Goal: Information Seeking & Learning: Find specific fact

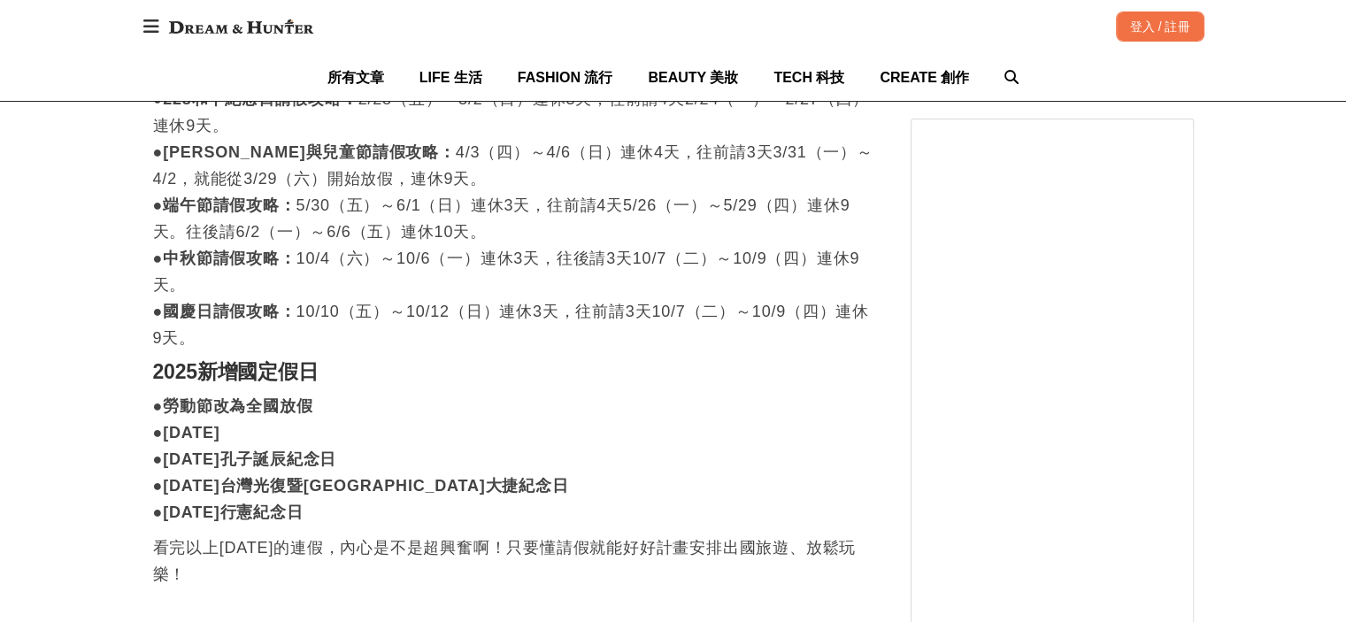
scroll to position [2316, 0]
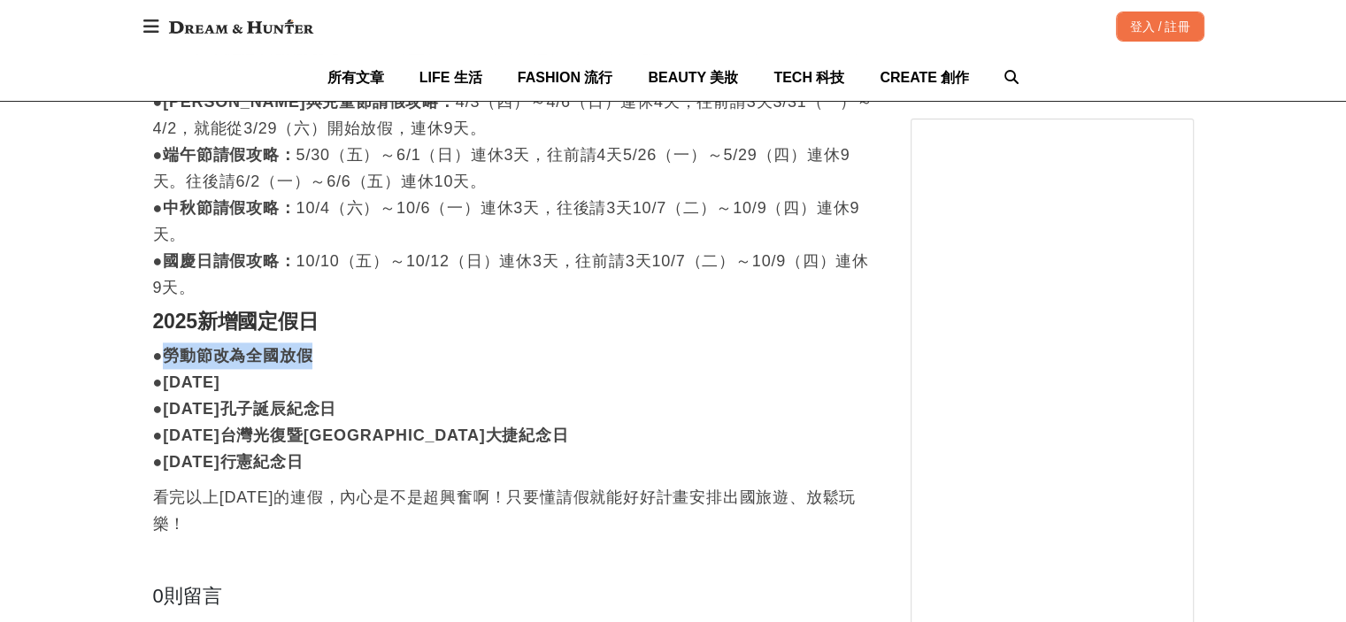
drag, startPoint x: 158, startPoint y: 356, endPoint x: 322, endPoint y: 351, distance: 163.8
click at [322, 351] on p "●勞動節改為全國放假 ●[DATE] ●[DATE]孔子誕辰紀念日 ●[DATE]台灣光復暨[GEOGRAPHIC_DATA]大捷紀念日 ●[DATE]行憲紀…" at bounding box center [514, 408] width 722 height 133
click at [297, 347] on strong "●勞動節改為全國放假" at bounding box center [233, 356] width 160 height 18
click at [322, 325] on h2 "2025新增國定假日" at bounding box center [514, 322] width 722 height 25
drag, startPoint x: 166, startPoint y: 353, endPoint x: 315, endPoint y: 355, distance: 148.7
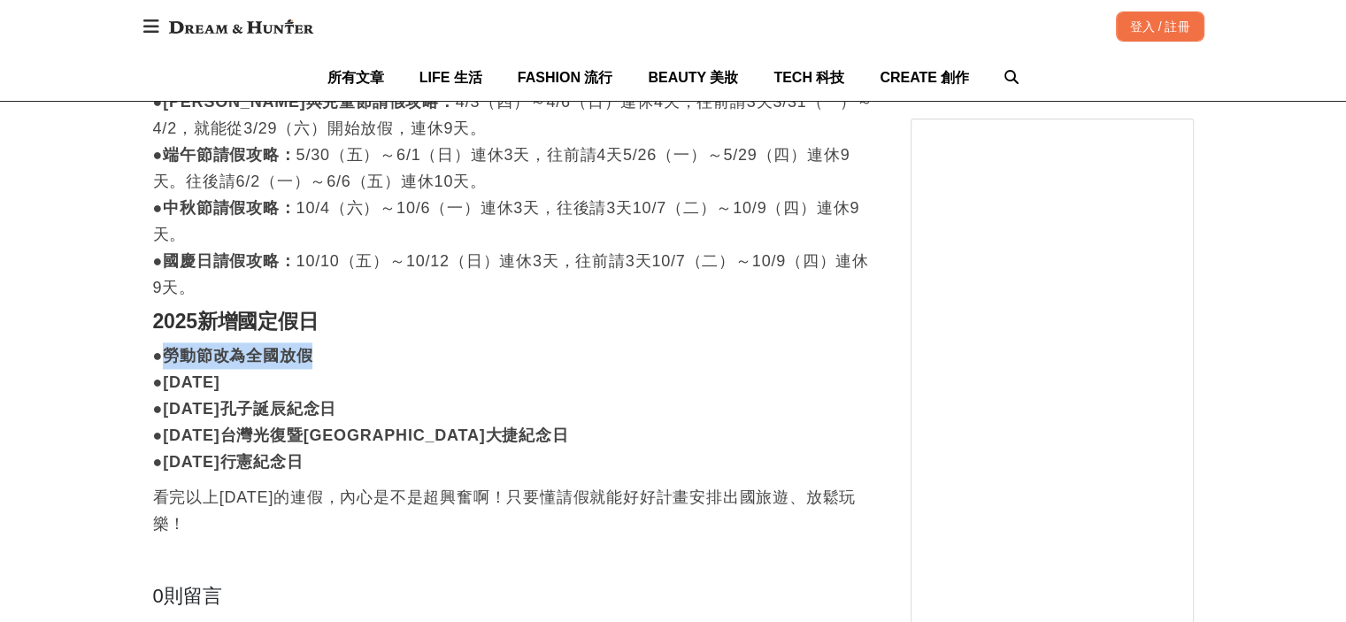
click at [315, 355] on p "●勞動節改為全國放假 ●[DATE] ●[DATE]孔子誕辰紀念日 ●[DATE]台灣光復暨[GEOGRAPHIC_DATA]大捷紀念日 ●[DATE]行憲紀…" at bounding box center [514, 408] width 722 height 133
click at [269, 368] on p "●勞動節改為全國放假 ●[DATE] ●[DATE]孔子誕辰紀念日 ●[DATE]台灣光復暨[GEOGRAPHIC_DATA]大捷紀念日 ●[DATE]行憲紀…" at bounding box center [514, 408] width 722 height 133
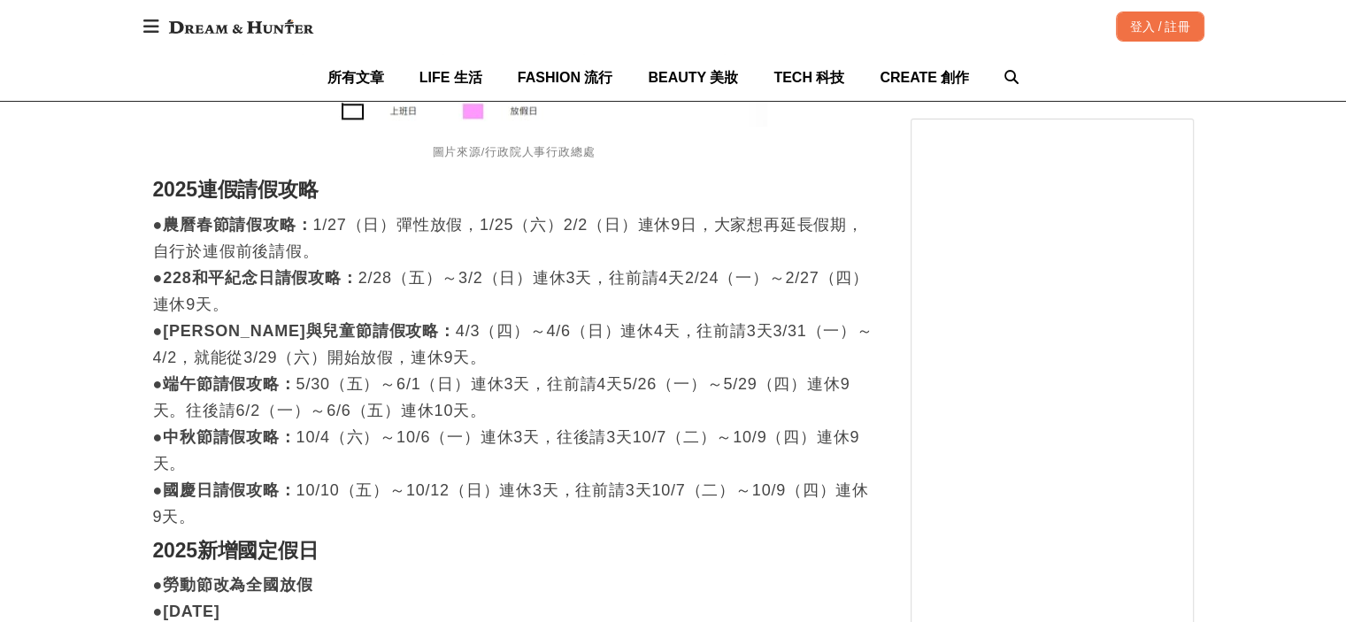
scroll to position [2076, 0]
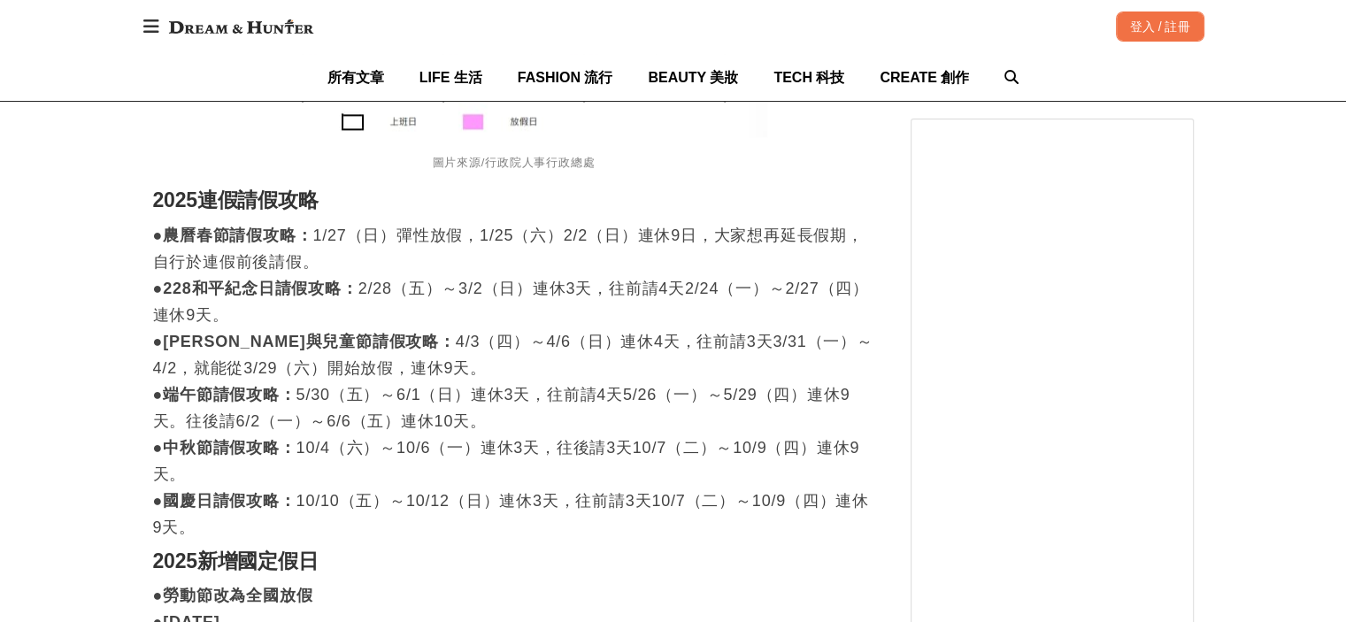
click at [788, 152] on figcaption "圖片來源/行政院人事行政總處" at bounding box center [514, 163] width 722 height 34
click at [710, 573] on h2 "2025新增國定假日" at bounding box center [514, 562] width 722 height 25
